Goal: Task Accomplishment & Management: Use online tool/utility

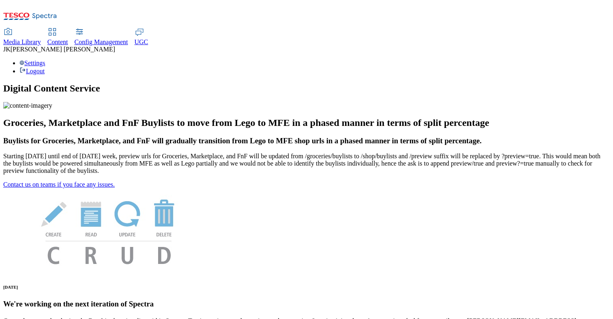
click at [57, 27] on icon at bounding box center [52, 32] width 10 height 10
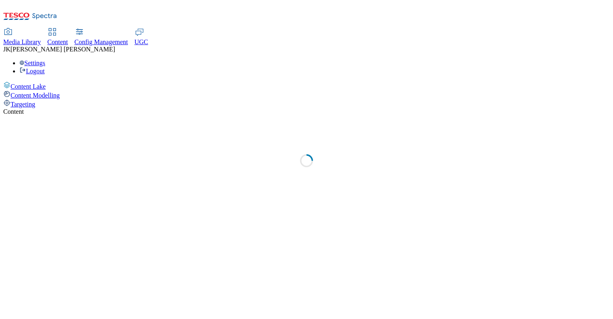
select select "group-comms"
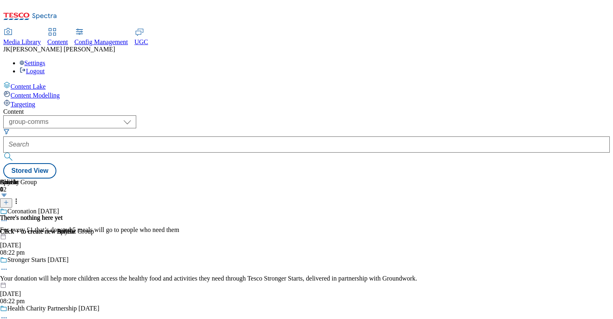
click at [56, 99] on div "Targeting" at bounding box center [306, 103] width 606 height 9
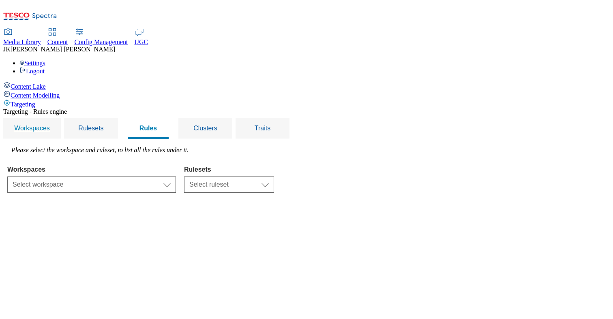
click at [50, 125] on span "Workspaces" at bounding box center [32, 128] width 36 height 7
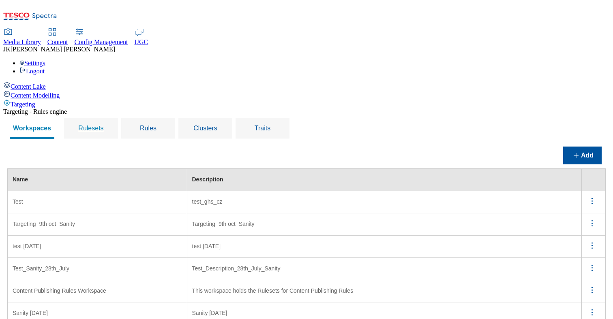
click at [103, 125] on span "Rulesets" at bounding box center [90, 128] width 25 height 7
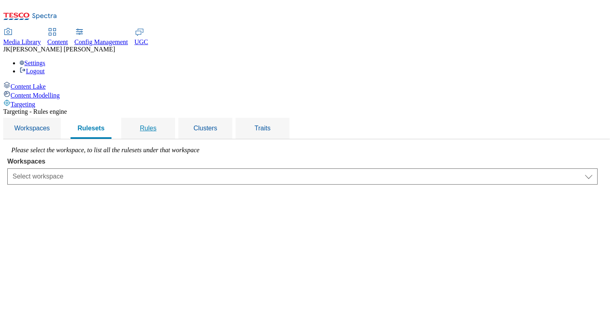
click at [165, 118] on div "Rules" at bounding box center [148, 128] width 34 height 21
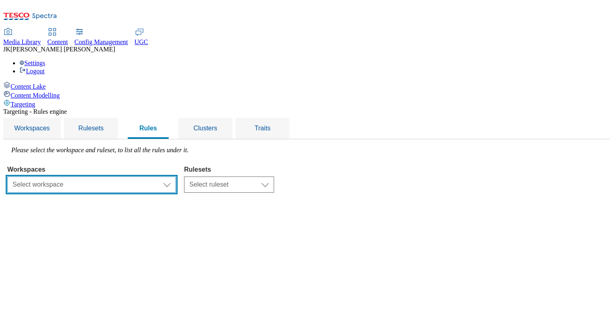
click at [176, 177] on select "Select workspace Test Targeting_9th oct_Sanity test [DATE] Test_Sanity_28th_Jul…" at bounding box center [91, 185] width 169 height 16
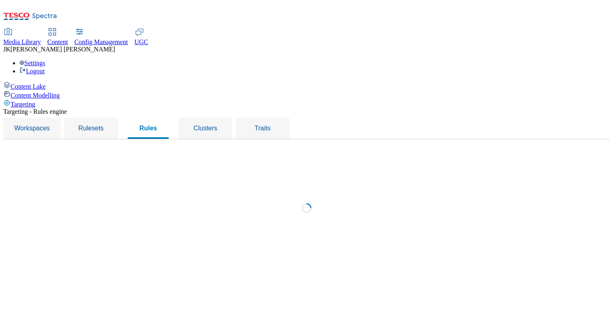
click at [312, 147] on div "Loading" at bounding box center [306, 211] width 598 height 128
select select "0a6dd34b-2200-428d-a2fc-1be2b70d3cb6"
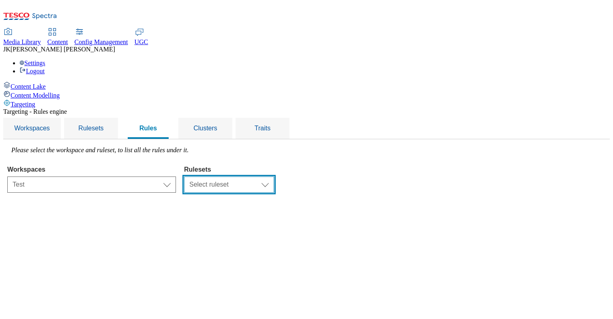
click at [274, 177] on select "Select ruleset R2 R22 R233 Test rule" at bounding box center [229, 185] width 90 height 16
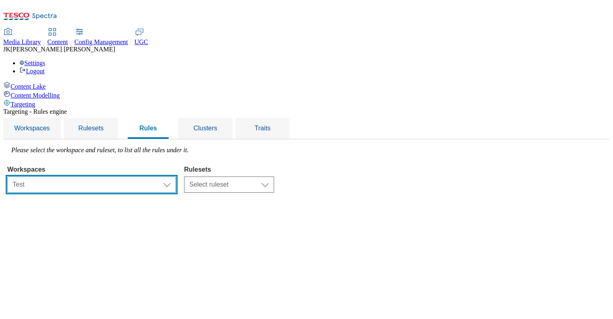
click at [176, 177] on select "Select workspace Test Targeting_9th oct_Sanity test [DATE] Test_Sanity_28th_Jul…" at bounding box center [91, 185] width 169 height 16
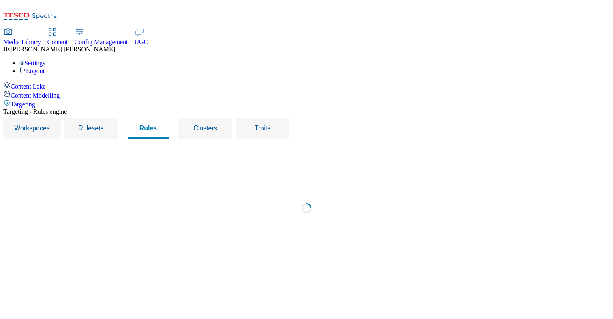
select select "58788f96-cc22-443b-b757-878932b55b5d"
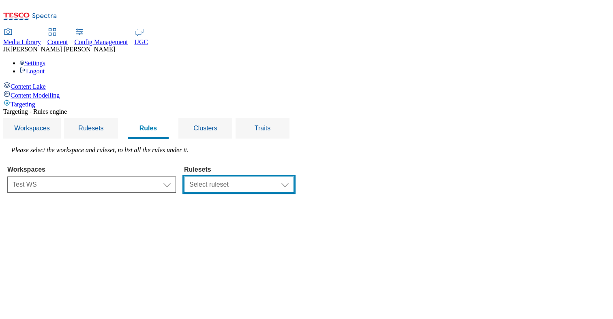
click at [294, 177] on select "Select ruleset Test Ruleset 134567" at bounding box center [239, 185] width 110 height 16
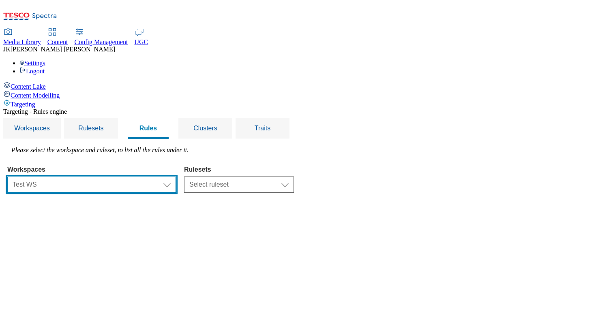
click at [176, 177] on select "Select workspace Test Targeting_9th oct_Sanity test [DATE] Test_Sanity_28th_Jul…" at bounding box center [91, 185] width 169 height 16
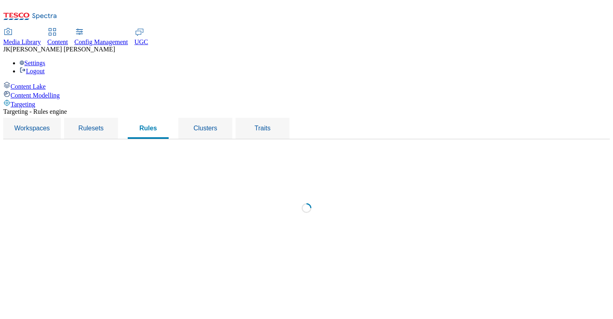
select select "426de785-2df4-4ad9-b697-e4532924c380"
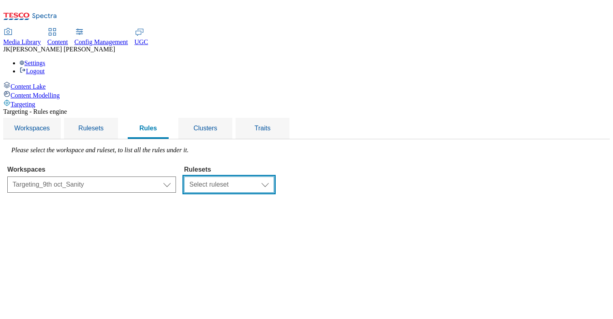
click at [274, 177] on select "Select ruleset" at bounding box center [229, 185] width 90 height 16
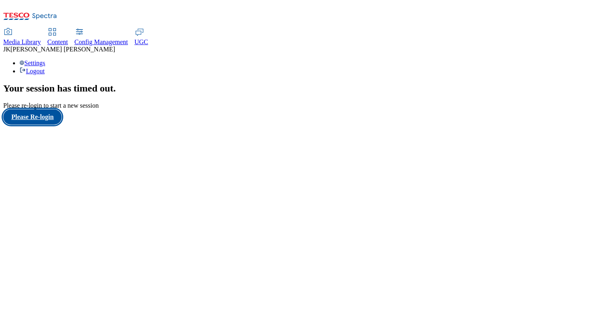
click at [45, 125] on button "Please Re-login" at bounding box center [32, 116] width 58 height 15
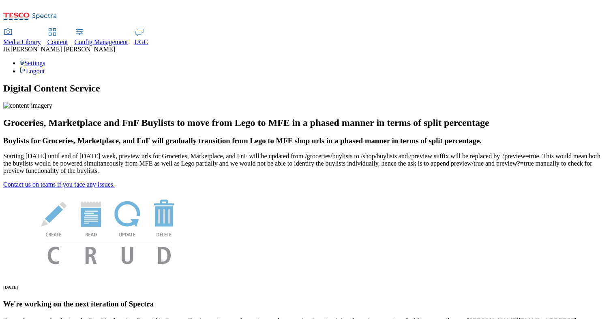
click at [68, 38] on span "Content" at bounding box center [57, 41] width 21 height 7
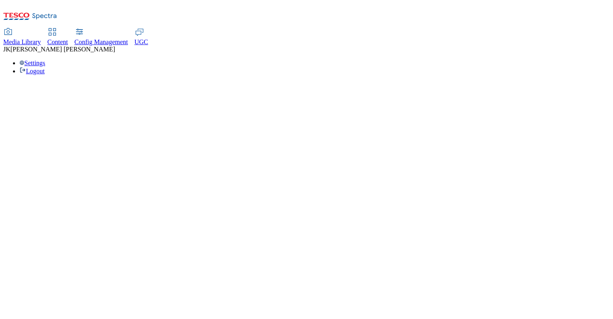
select select "group-comms"
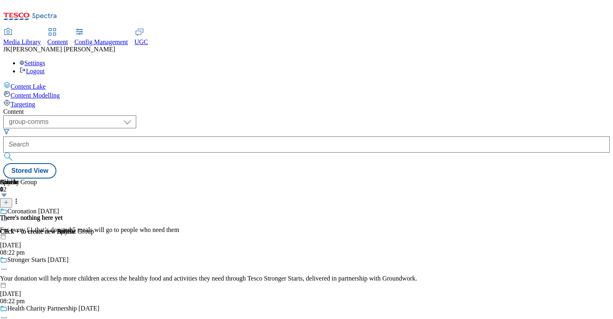
click at [35, 101] on span "Targeting" at bounding box center [23, 104] width 25 height 7
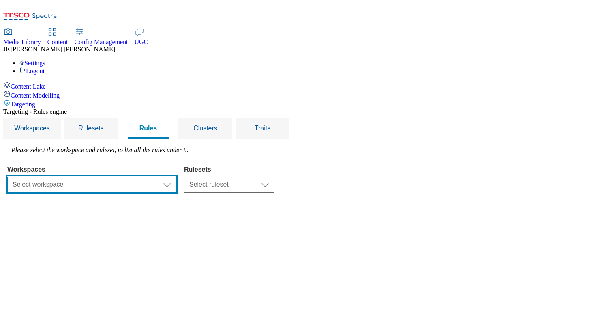
click at [176, 177] on select "Select workspace Test Targeting_9th oct_Sanity test [DATE] Test_Sanity_28th_Jul…" at bounding box center [91, 185] width 169 height 16
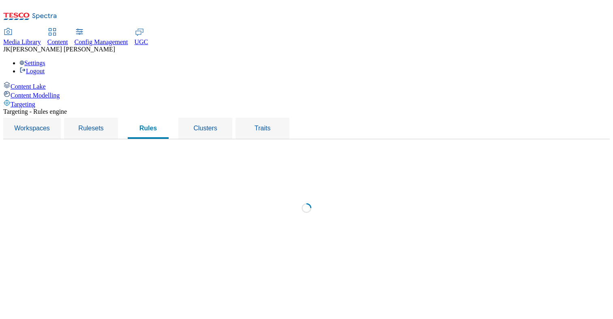
select select "426de785-2df4-4ad9-b697-e4532924c380"
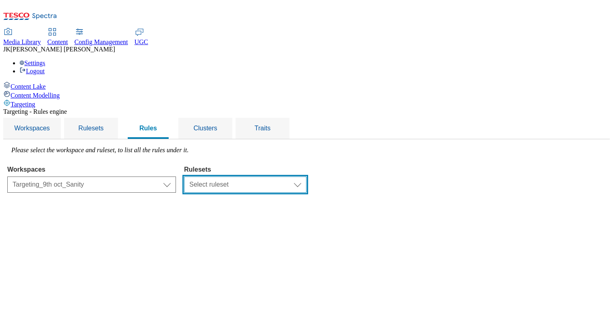
click at [306, 177] on select "Select ruleset Targeting_9th oct_Sanity test sanity [DATE]" at bounding box center [245, 185] width 122 height 16
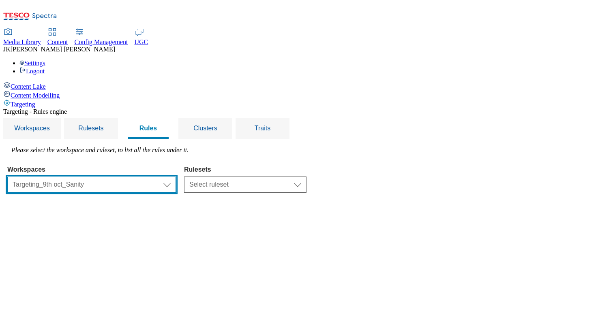
click at [176, 177] on select "Select workspace Test Targeting_9th oct_Sanity test [DATE] Test_Sanity_28th_Jul…" at bounding box center [91, 185] width 169 height 16
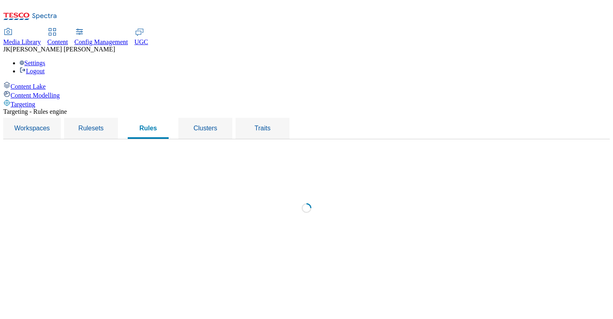
select select "1faf44c7-6c66-46a0-bf69-243c673192b4"
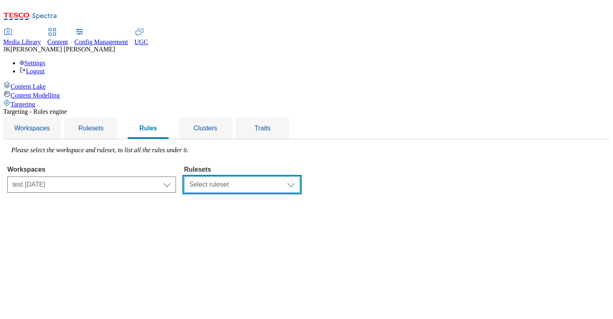
click at [300, 177] on select "Select ruleset test [DATE] test_sanity_16_oct_16 test_sanity_6th_oct" at bounding box center [242, 185] width 116 height 16
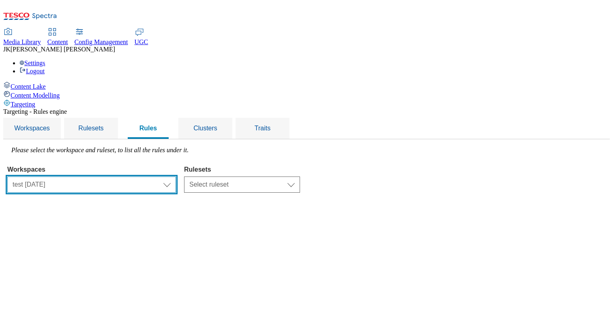
click at [156, 177] on select "Select workspace Test Targeting_9th oct_Sanity test [DATE] Test_Sanity_28th_Jul…" at bounding box center [91, 185] width 169 height 16
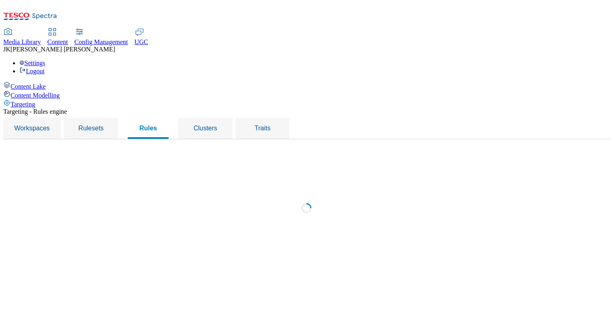
select select "229c0c87-7708-40f1-8f56-a107245997b7"
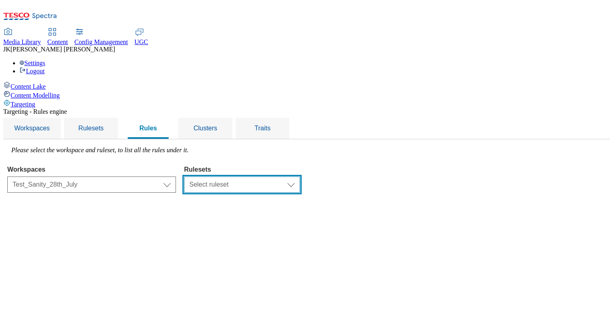
click at [300, 177] on select "Select ruleset Test_Sanity_28th_July" at bounding box center [242, 185] width 116 height 16
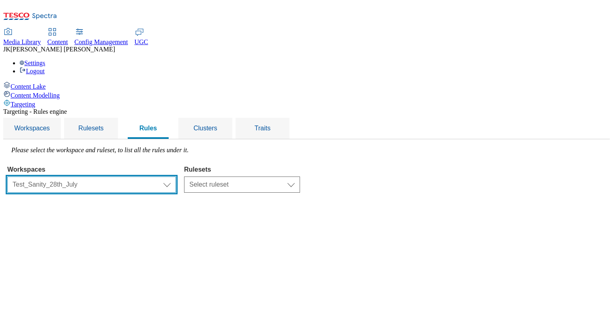
click at [171, 177] on select "Select workspace Test Targeting_9th oct_Sanity test [DATE] Test_Sanity_28th_Jul…" at bounding box center [91, 185] width 169 height 16
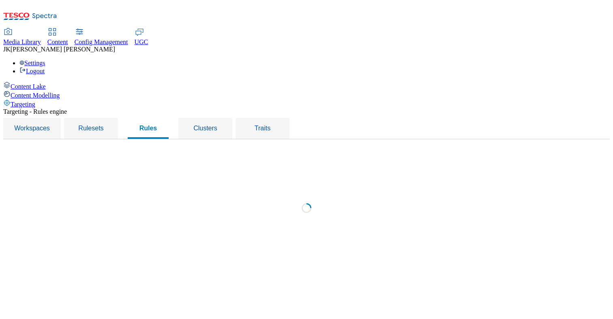
select select "4613c03b-e159-4d91-b31e-daf7539e7bf7"
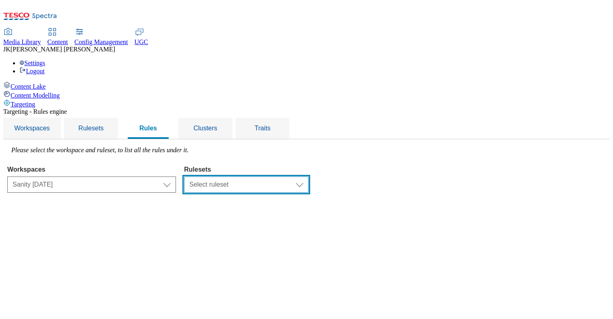
click at [308, 177] on select "Select ruleset August Sanity [DATE] Sanity [DATE] Sanity Sanity [DATE] Aug" at bounding box center [246, 185] width 124 height 16
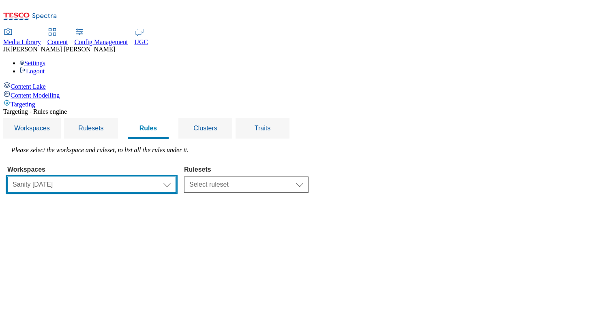
click at [168, 177] on select "Select workspace Test Targeting_9th oct_Sanity test [DATE] Test_Sanity_28th_Jul…" at bounding box center [91, 185] width 169 height 16
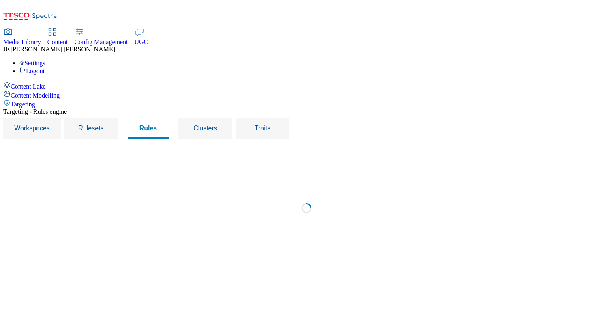
select select "58788f96-cc22-443b-b757-878932b55b5d"
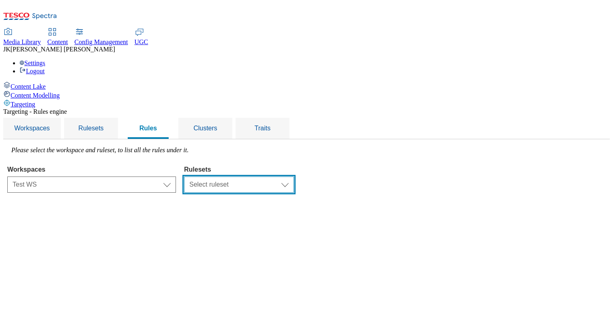
click at [294, 177] on select "Select ruleset Test Ruleset 134567" at bounding box center [239, 185] width 110 height 16
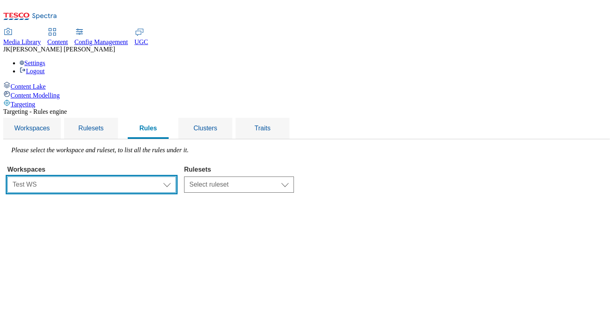
click at [176, 177] on select "Select workspace Test Targeting_9th oct_Sanity test [DATE] Test_Sanity_28th_Jul…" at bounding box center [91, 185] width 169 height 16
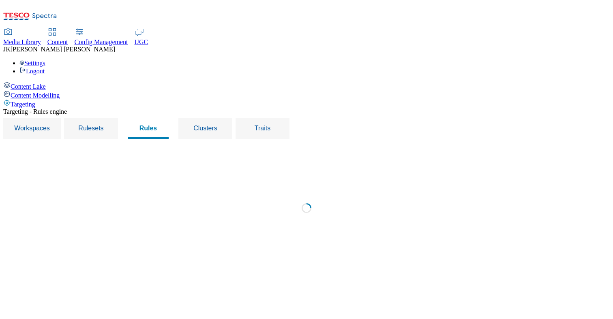
select select "5fe005c0-04e8-4d2f-ad5f-c5e6427316ba"
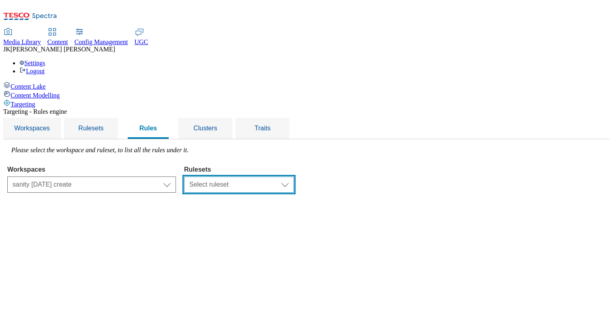
click at [294, 177] on select "Select ruleset Sanity [DATE] sanity [DATE] create" at bounding box center [239, 185] width 110 height 16
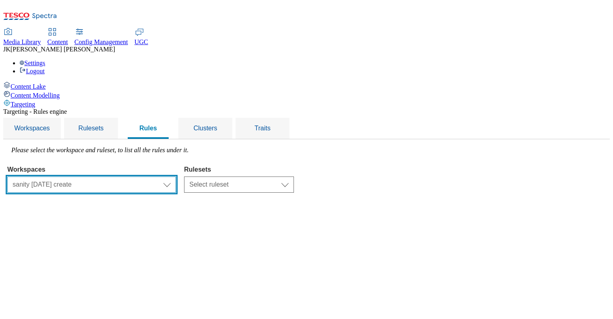
click at [168, 177] on select "Select workspace Test Targeting_9th oct_Sanity test [DATE] Test_Sanity_28th_Jul…" at bounding box center [91, 185] width 169 height 16
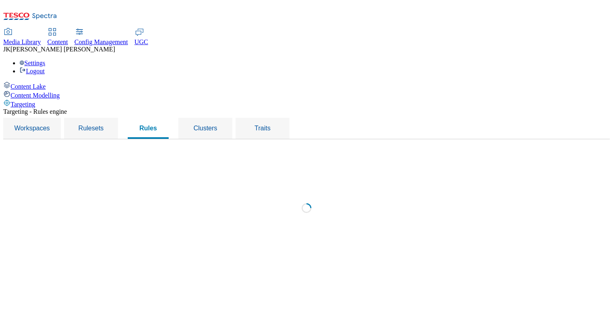
select select "87c3d6d9-7028-450c-9a38-fb83bb589f3f"
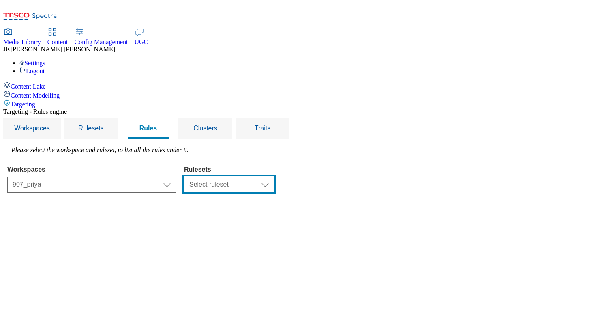
click at [274, 177] on select "Select ruleset 907_priya" at bounding box center [229, 185] width 90 height 16
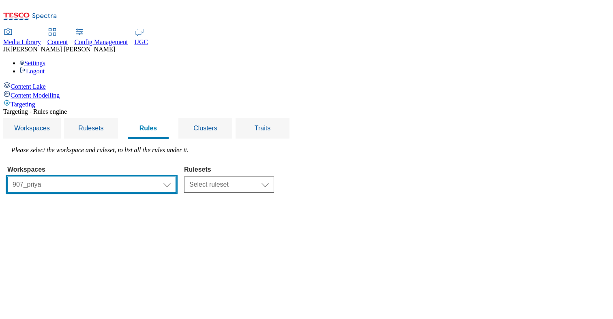
click at [176, 177] on select "Select workspace Test Targeting_9th oct_Sanity test [DATE] Test_Sanity_28th_Jul…" at bounding box center [91, 185] width 169 height 16
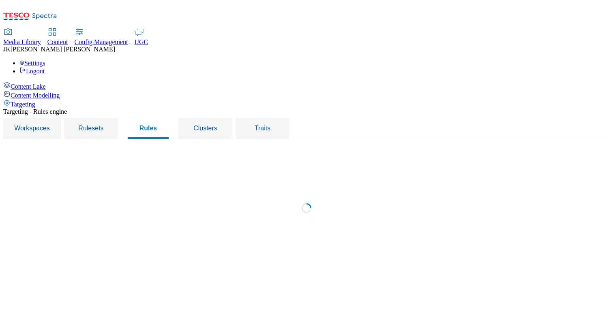
select select "91dcb74c-30b0-42ed-89ca-f3b4e9e0c384"
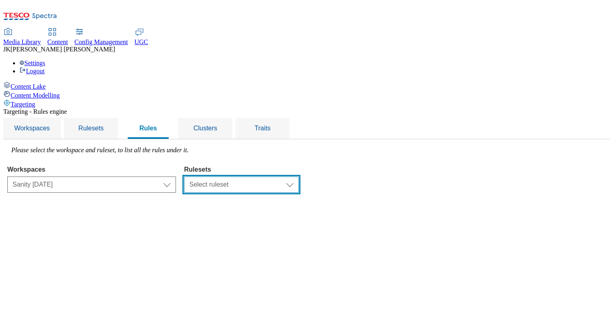
click at [299, 177] on select "Select ruleset Sanity [DATE] Ruleset test 2" at bounding box center [241, 185] width 115 height 16
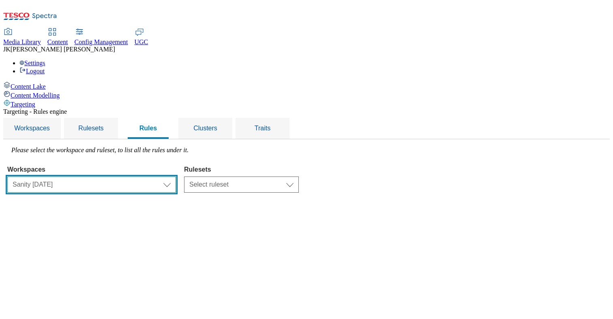
click at [171, 177] on select "Select workspace Test Targeting_9th oct_Sanity test [DATE] Test_Sanity_28th_Jul…" at bounding box center [91, 185] width 169 height 16
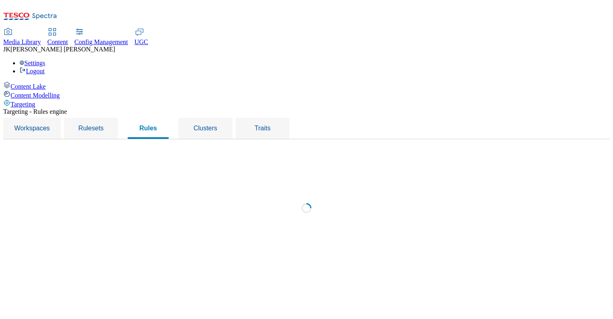
select select "956c3a79-28b2-4d8b-80f2-d24c02458a03"
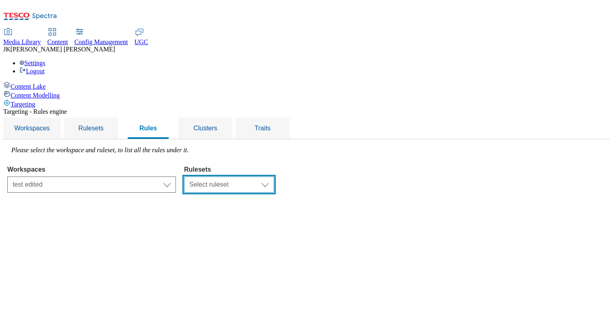
click at [274, 177] on select "Select ruleset" at bounding box center [229, 185] width 90 height 16
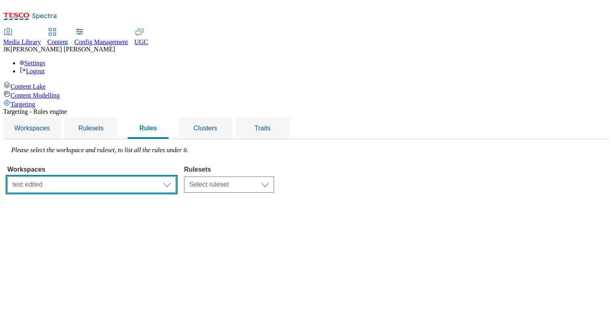
click at [176, 177] on select "Select workspace Test Targeting_9th oct_Sanity test [DATE] Test_Sanity_28th_Jul…" at bounding box center [91, 185] width 169 height 16
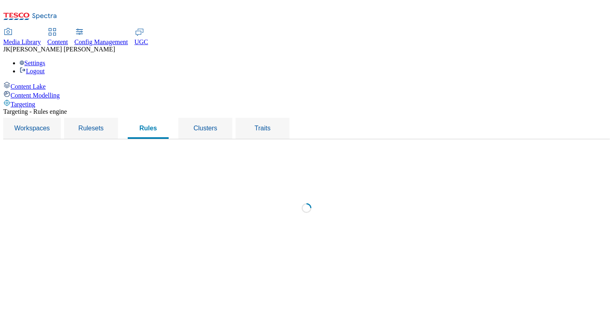
select select "d090706a-cd8d-404d-8843-72aad20fa930"
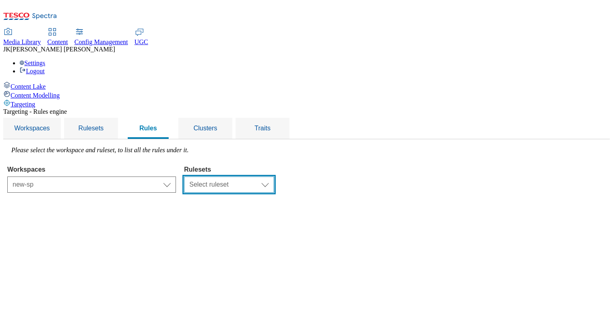
click at [274, 177] on select "Select ruleset rset-1" at bounding box center [229, 185] width 90 height 16
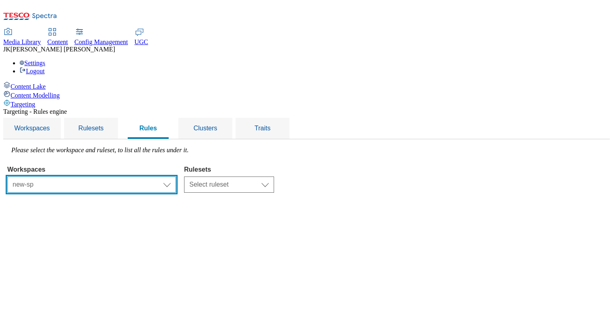
click at [176, 177] on select "Select workspace Test Targeting_9th oct_Sanity test [DATE] Test_Sanity_28th_Jul…" at bounding box center [91, 185] width 169 height 16
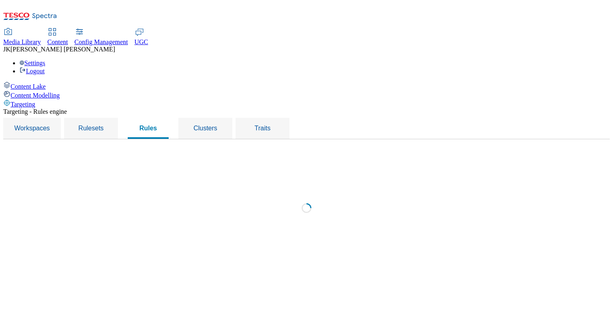
select select "dd640667-13f5-4d0b-acea-0501c9c7dc3b"
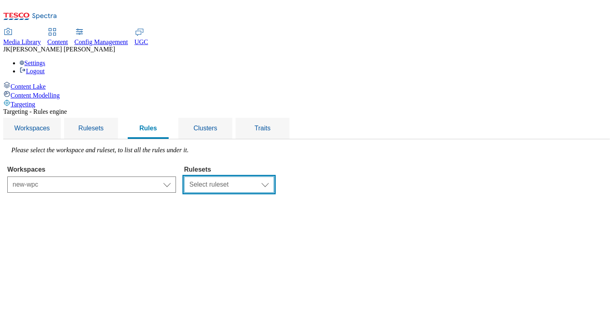
click at [274, 177] on select "Select ruleset sdasd" at bounding box center [229, 185] width 90 height 16
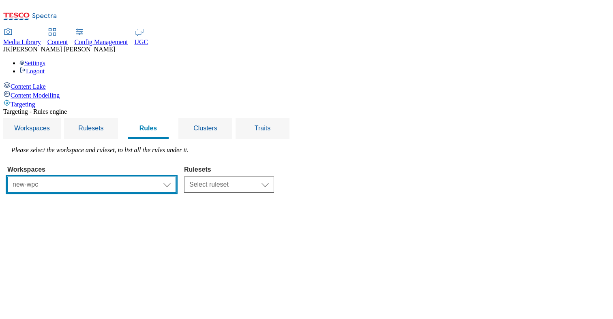
click at [176, 177] on select "Select workspace Test Targeting_9th oct_Sanity test [DATE] Test_Sanity_28th_Jul…" at bounding box center [91, 185] width 169 height 16
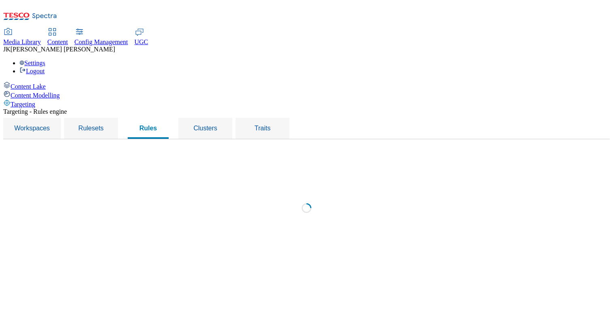
select select "f510054f-adaa-4692-b570-80fa3897127a"
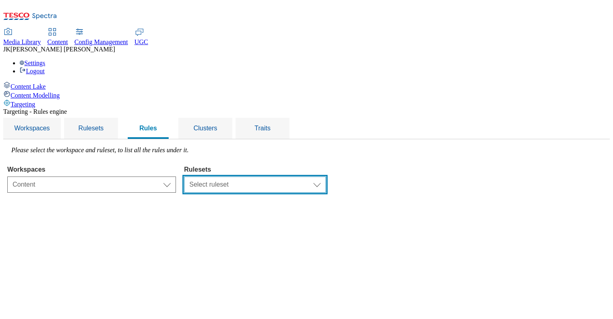
click at [326, 177] on select "Select ruleset CZ TEST HU ROI SK UK clubcard-roi clubcard-website customer-enga…" at bounding box center [255, 185] width 142 height 16
click at [313, 177] on select "Select ruleset CZ TEST HU ROI SK UK clubcard-roi clubcard-website customer-enga…" at bounding box center [255, 185] width 142 height 16
